Goal: Task Accomplishment & Management: Manage account settings

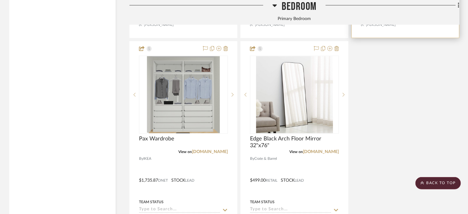
scroll to position [1691, 0]
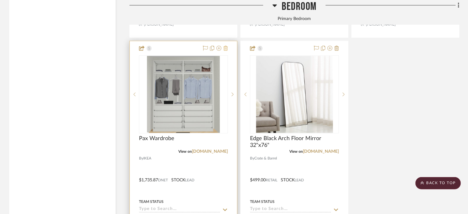
click at [225, 48] on icon at bounding box center [225, 48] width 4 height 5
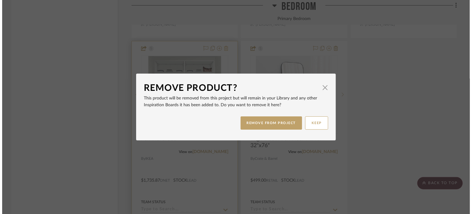
scroll to position [0, 0]
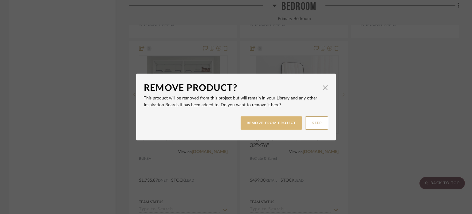
click at [278, 123] on button "REMOVE FROM PROJECT" at bounding box center [272, 122] width 62 height 13
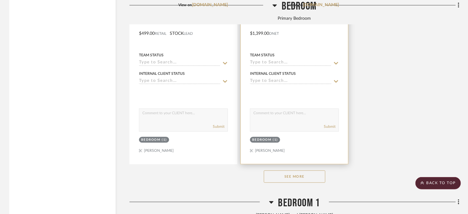
scroll to position [1844, 0]
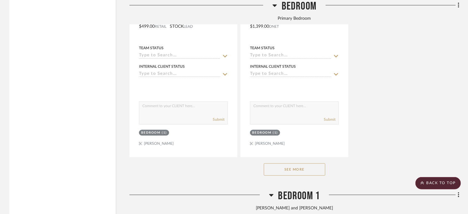
click at [291, 167] on button "See More" at bounding box center [294, 169] width 61 height 12
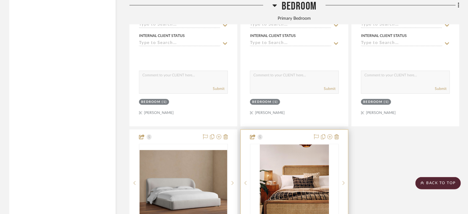
scroll to position [1906, 0]
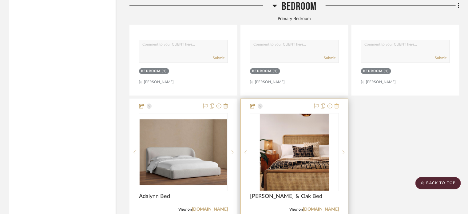
click at [335, 105] on icon at bounding box center [336, 105] width 4 height 5
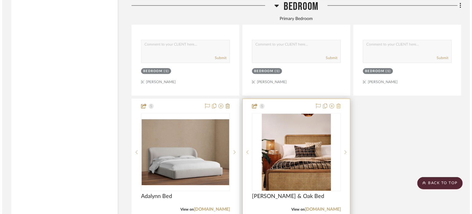
scroll to position [0, 0]
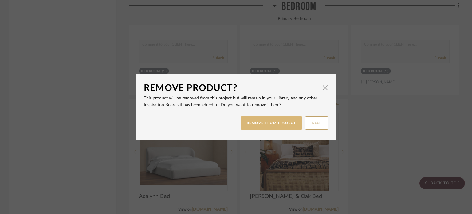
click at [261, 121] on button "REMOVE FROM PROJECT" at bounding box center [272, 122] width 62 height 13
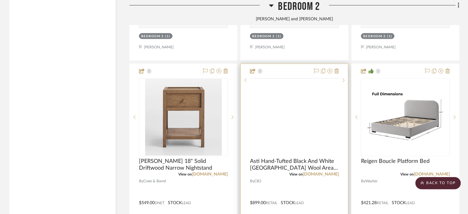
scroll to position [2859, 0]
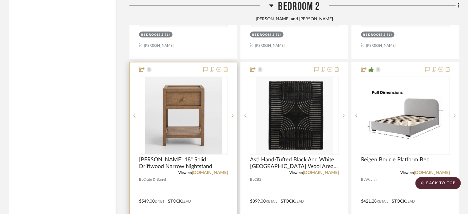
click at [227, 69] on icon at bounding box center [225, 69] width 4 height 5
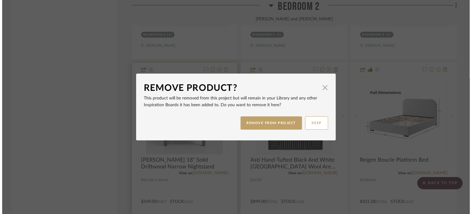
scroll to position [0, 0]
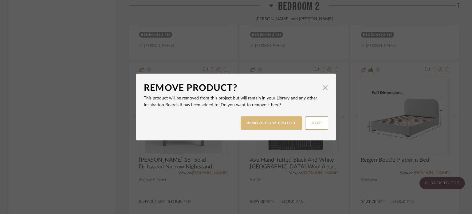
click at [268, 124] on button "REMOVE FROM PROJECT" at bounding box center [272, 122] width 62 height 13
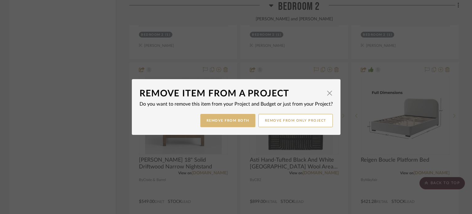
click at [239, 118] on button "Remove from Both" at bounding box center [227, 120] width 55 height 13
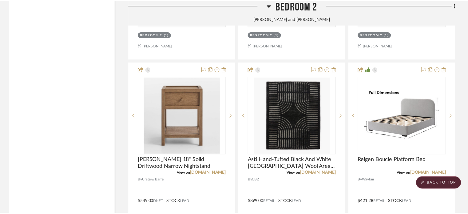
scroll to position [2859, 0]
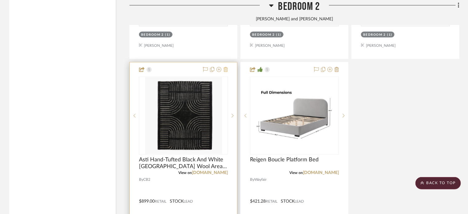
click at [225, 71] on icon at bounding box center [225, 69] width 4 height 5
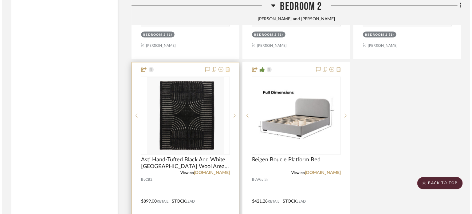
scroll to position [0, 0]
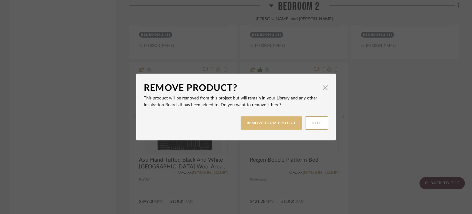
click at [266, 123] on button "REMOVE FROM PROJECT" at bounding box center [272, 122] width 62 height 13
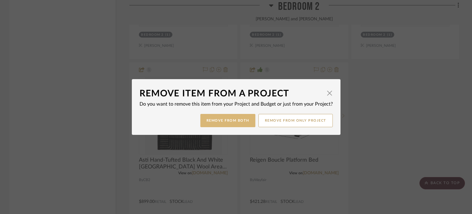
click at [229, 116] on button "Remove from Both" at bounding box center [227, 120] width 55 height 13
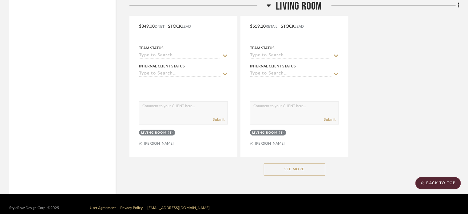
scroll to position [5366, 0]
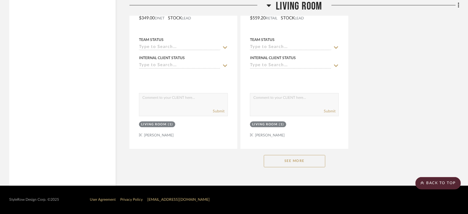
click at [289, 160] on button "See More" at bounding box center [294, 161] width 61 height 12
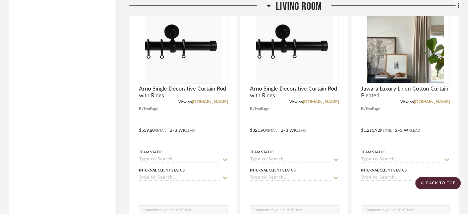
scroll to position [4655, 0]
